Goal: Transaction & Acquisition: Purchase product/service

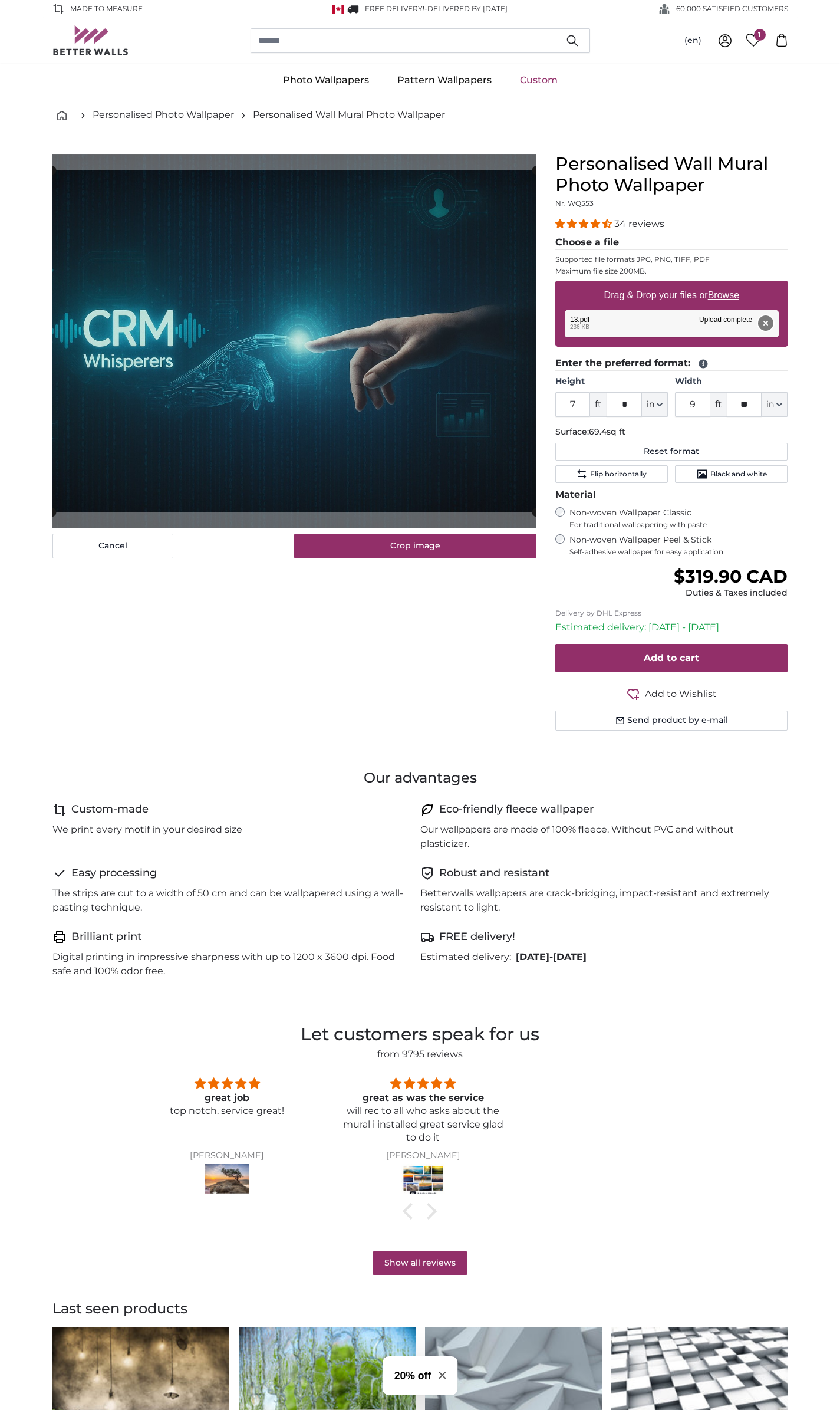
click at [763, 325] on button "Remove" at bounding box center [765, 323] width 15 height 15
type input "*"
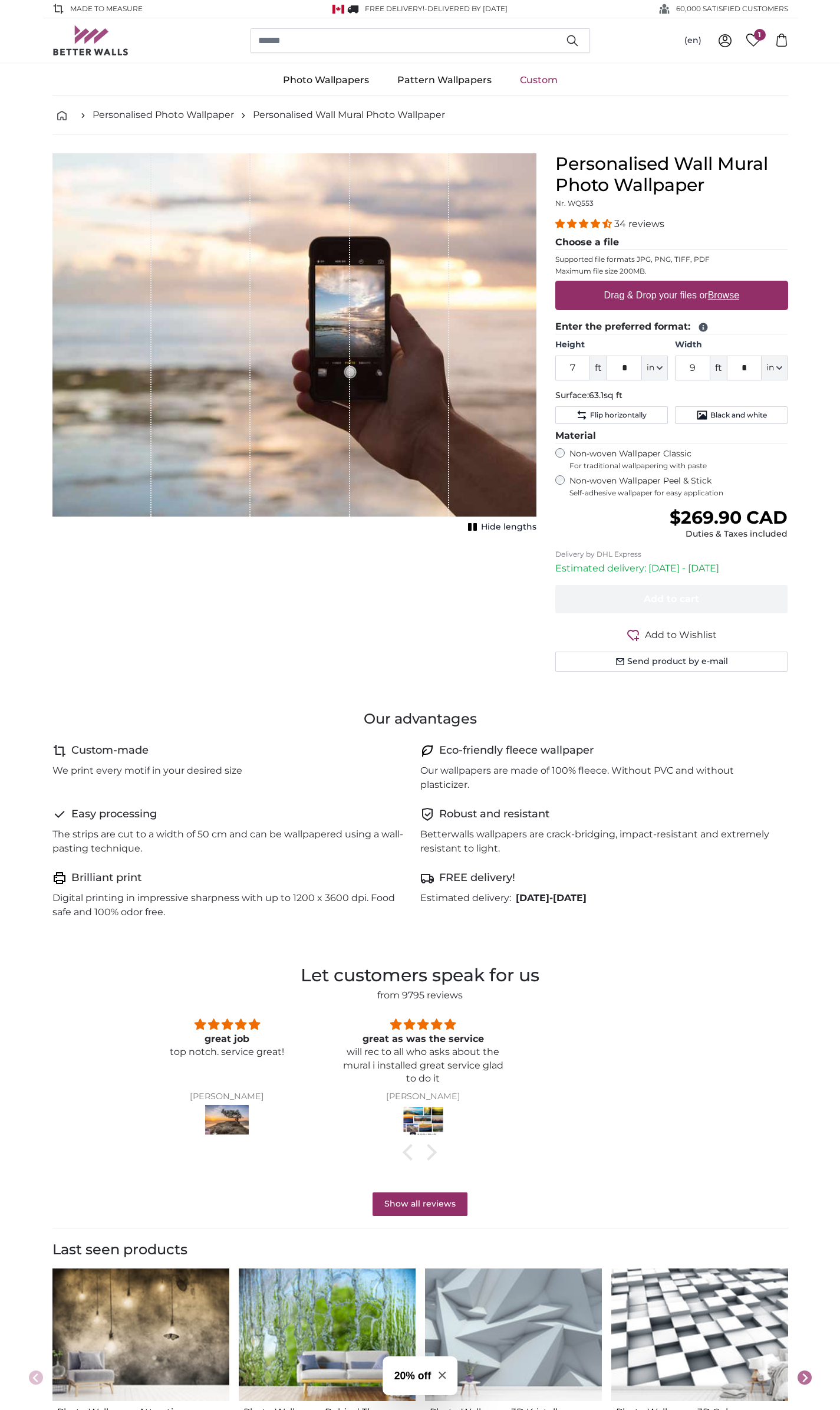
click at [722, 296] on u "Browse" at bounding box center [723, 295] width 32 height 10
click at [722, 284] on input "Drag & Drop your files or Browse" at bounding box center [671, 282] width 233 height 3
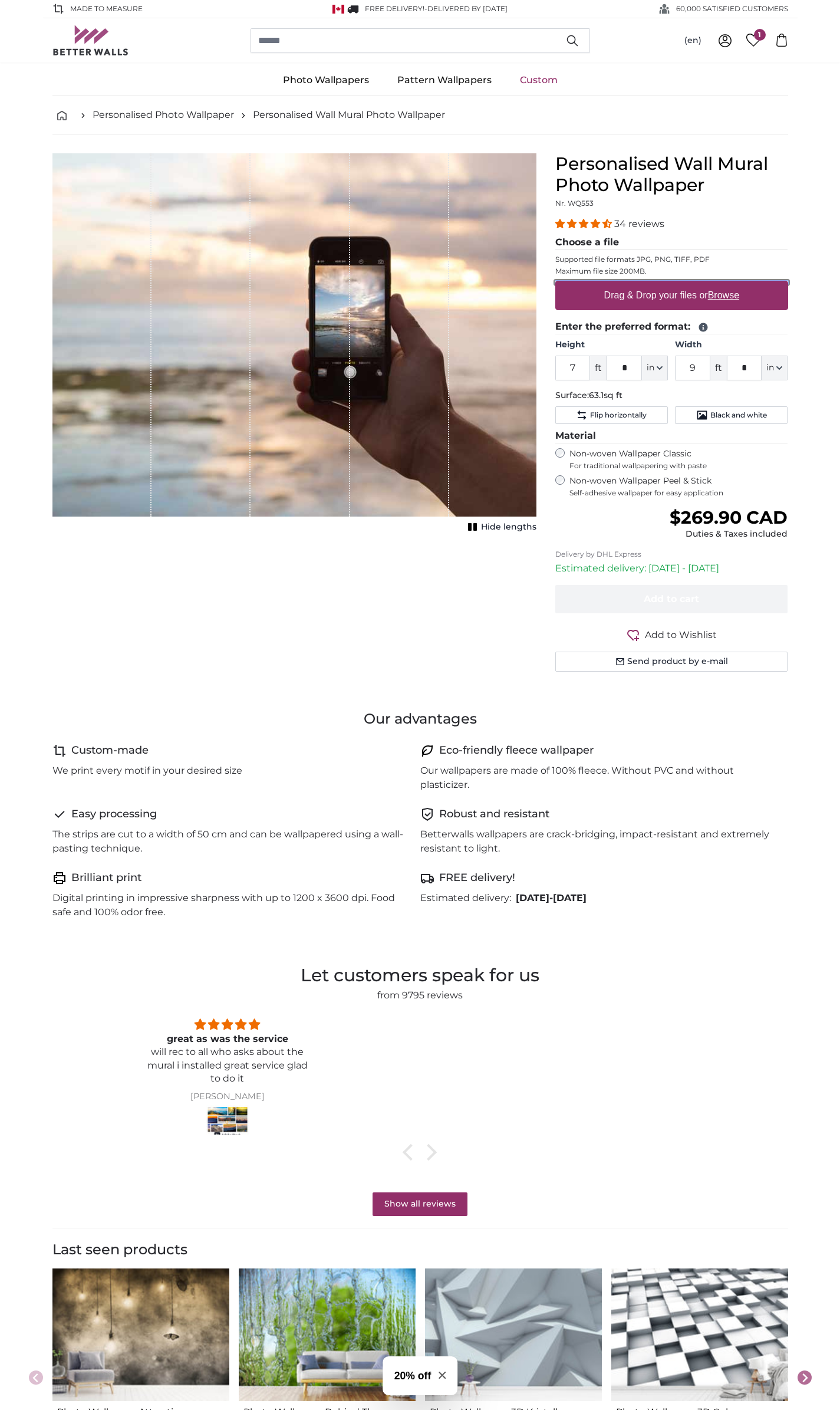
type input "**********"
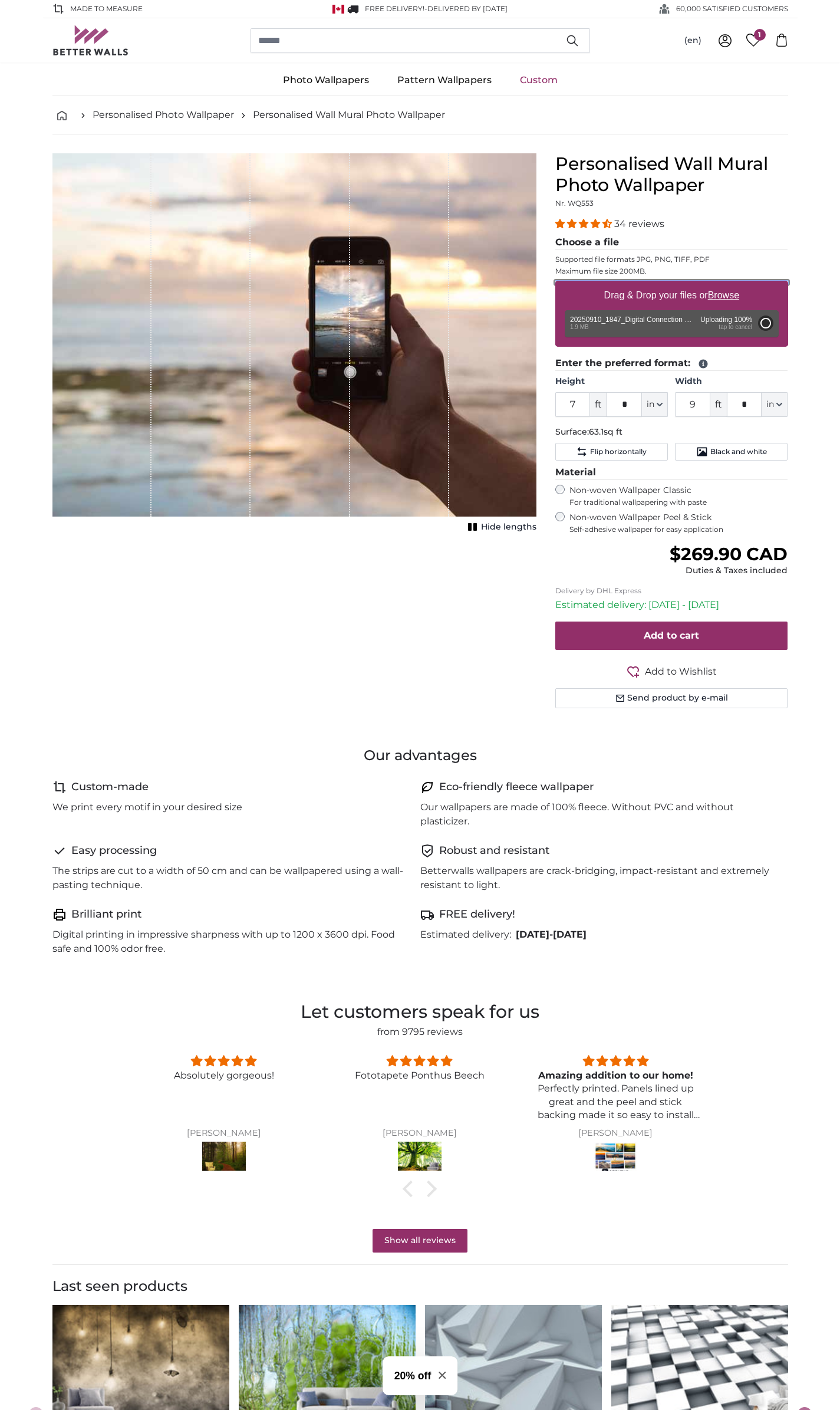
type input "2"
type input "*"
type input "3"
type input "*"
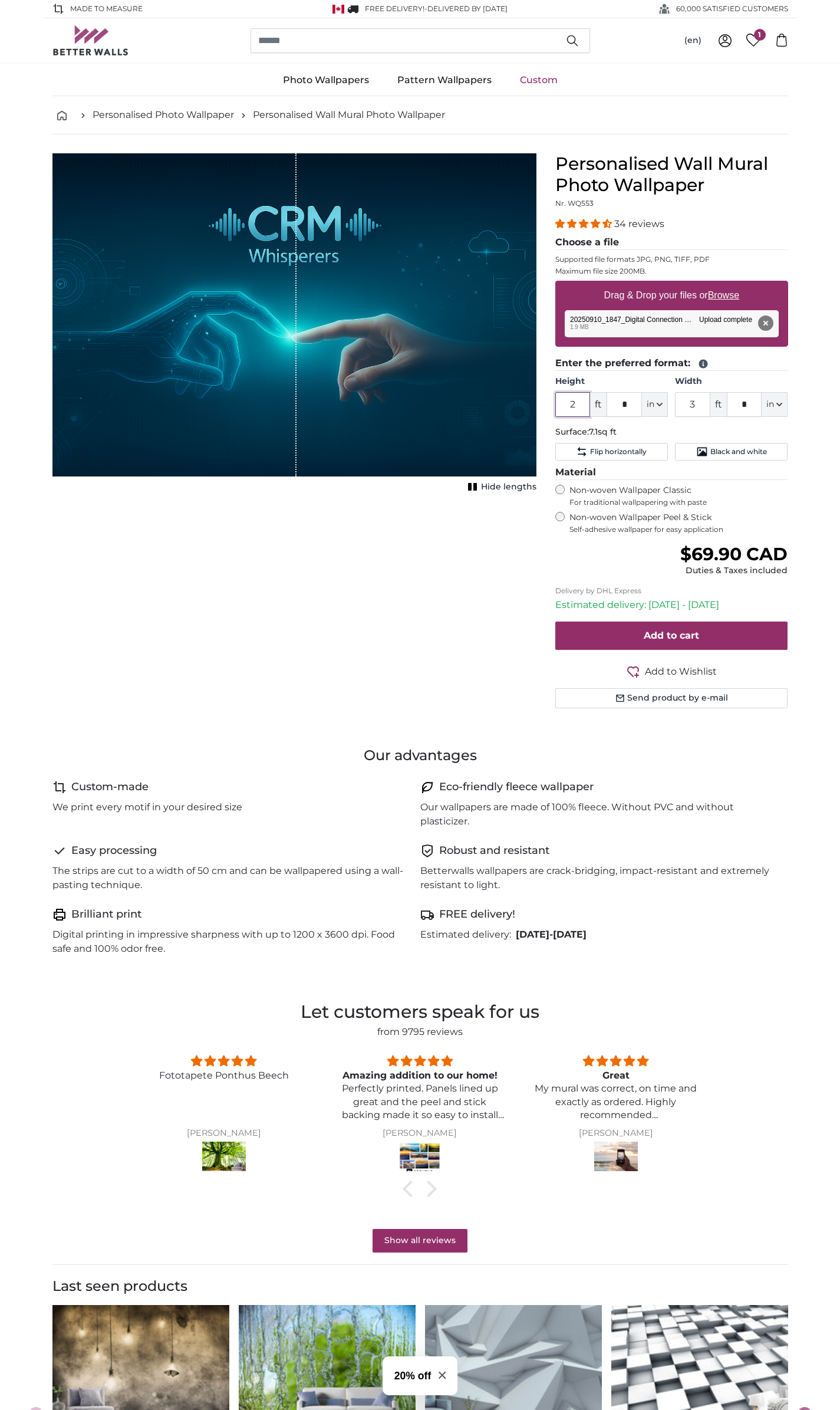
drag, startPoint x: 578, startPoint y: 407, endPoint x: 566, endPoint y: 407, distance: 12.0
click at [566, 407] on input "2" at bounding box center [573, 404] width 36 height 25
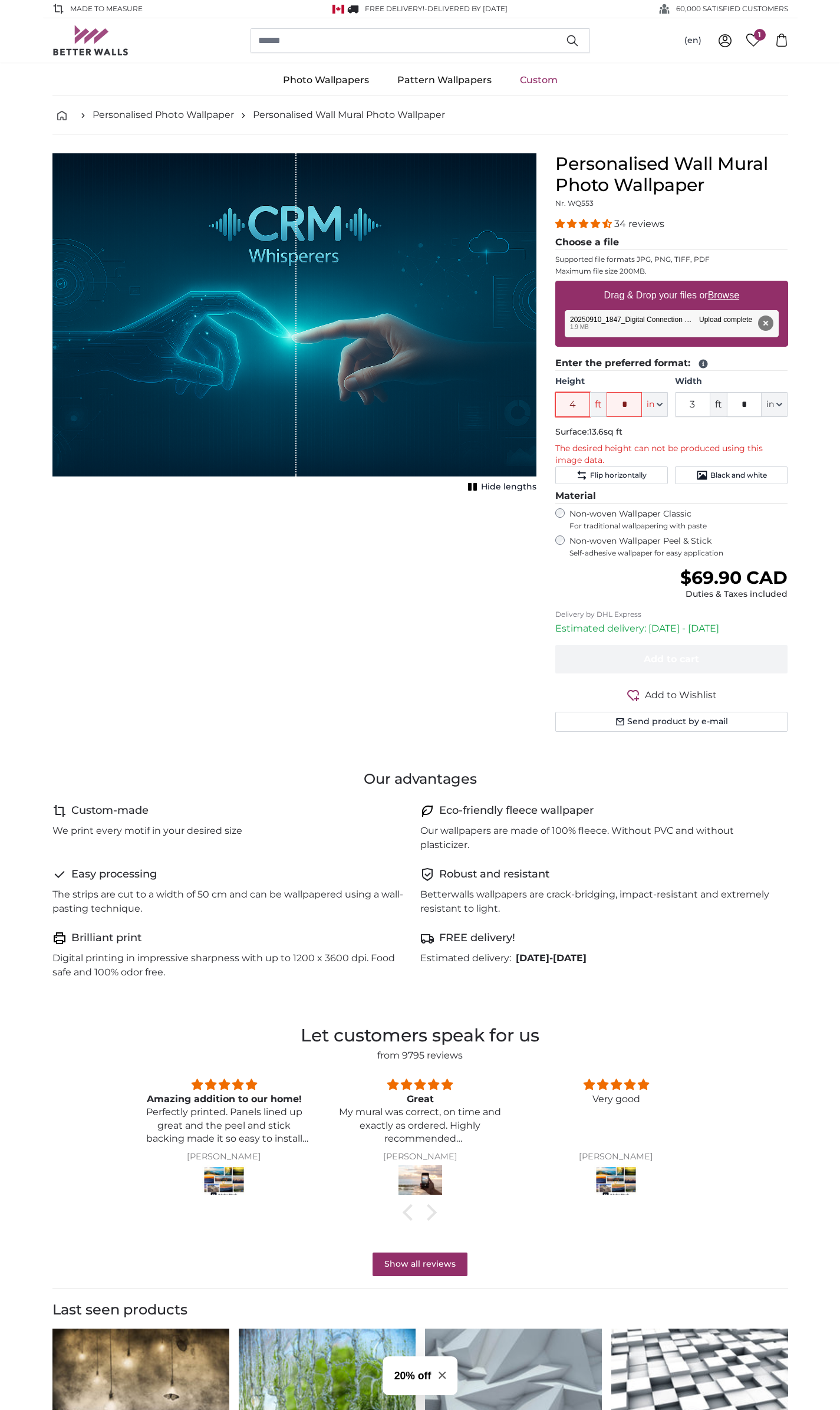
type input "4"
